Goal: Check status: Check status

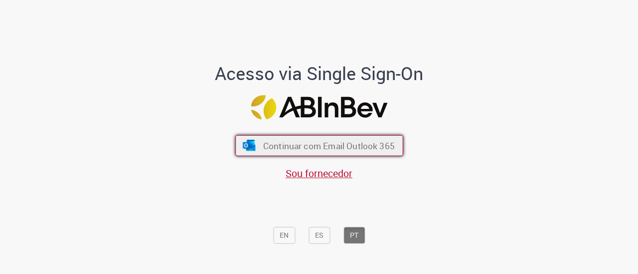
click at [296, 144] on span "Continuar com Email Outlook 365" at bounding box center [329, 145] width 132 height 11
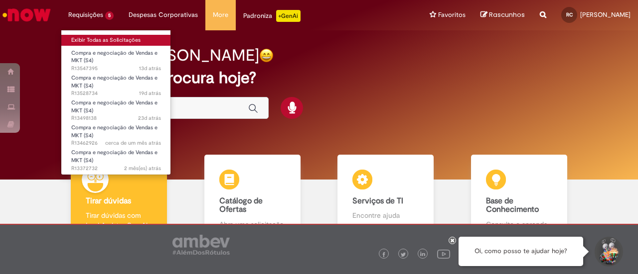
click at [110, 38] on link "Exibir Todas as Solicitações" at bounding box center [116, 40] width 110 height 11
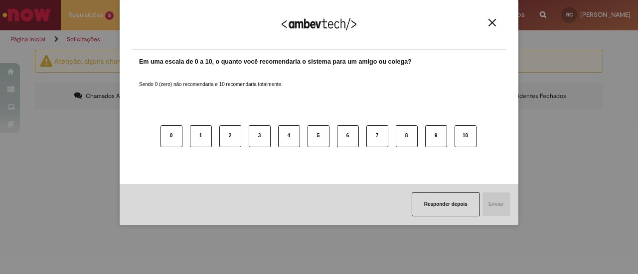
click at [485, 19] on div "Agradecemos seu feedback!" at bounding box center [319, 30] width 375 height 39
click at [495, 21] on img "Close" at bounding box center [491, 22] width 7 height 7
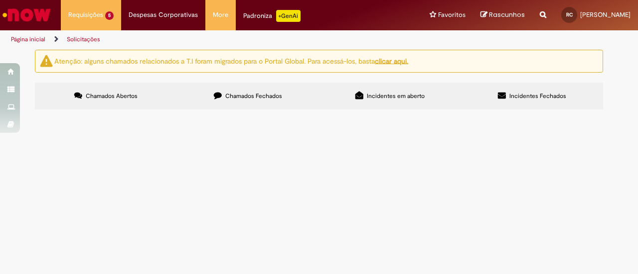
click at [0, 0] on span "Compra - Orla [GEOGRAPHIC_DATA]" at bounding box center [0, 0] width 0 height 0
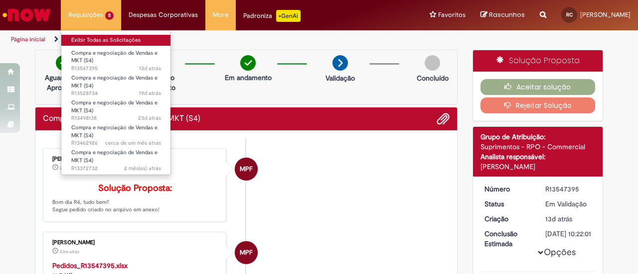
click at [100, 38] on link "Exibir Todas as Solicitações" at bounding box center [116, 40] width 110 height 11
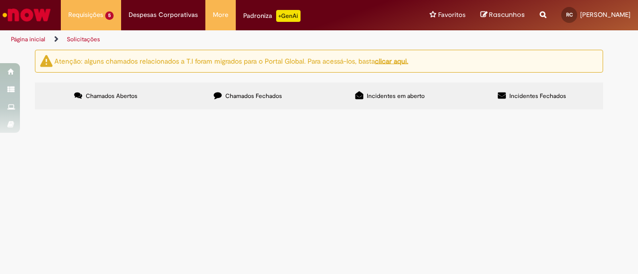
click at [250, 91] on label "Chamados Fechados" at bounding box center [248, 96] width 142 height 27
click at [102, 94] on span "Chamados Abertos" at bounding box center [112, 96] width 52 height 8
